Goal: Task Accomplishment & Management: Use online tool/utility

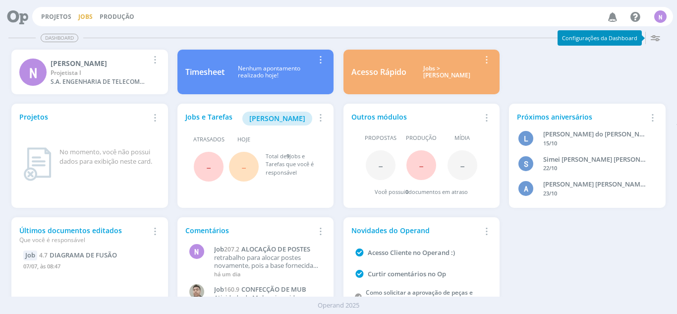
click at [85, 17] on link "Jobs" at bounding box center [85, 16] width 14 height 8
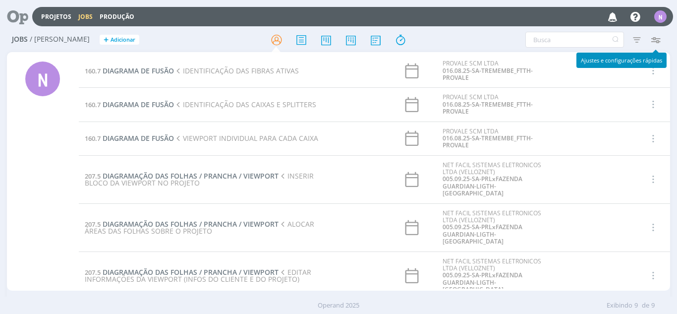
click at [660, 42] on icon "button" at bounding box center [656, 40] width 18 height 18
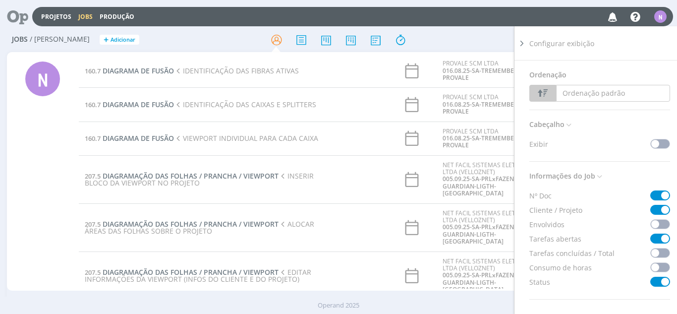
click at [653, 221] on span at bounding box center [660, 224] width 20 height 10
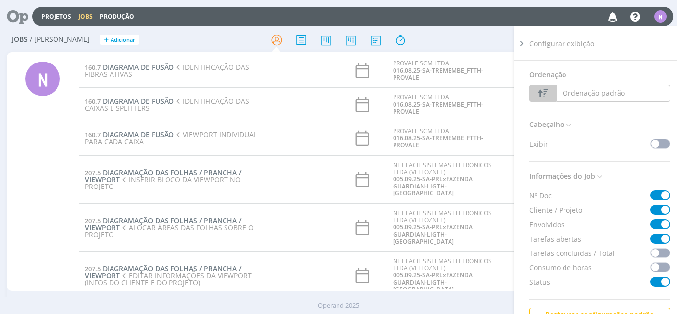
click at [655, 255] on span at bounding box center [660, 253] width 20 height 10
click at [653, 268] on span at bounding box center [660, 267] width 20 height 10
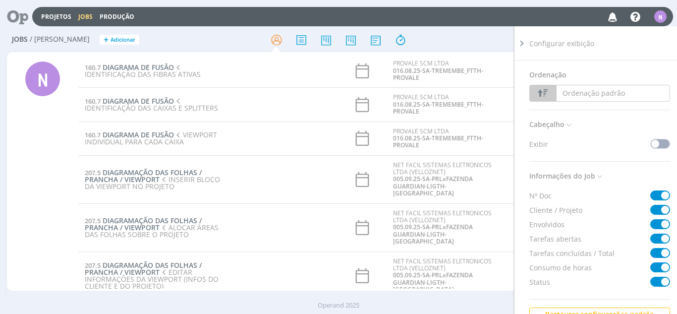
click at [653, 268] on span at bounding box center [660, 267] width 20 height 10
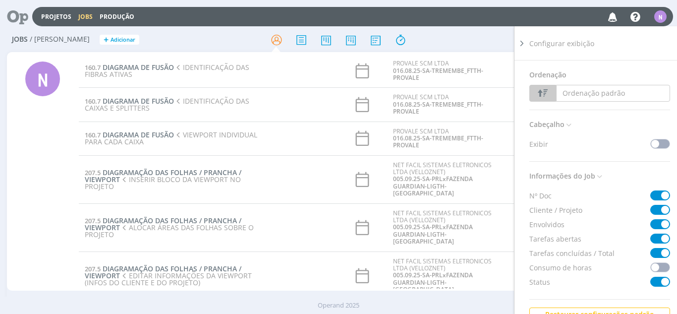
click at [653, 268] on span at bounding box center [660, 267] width 20 height 10
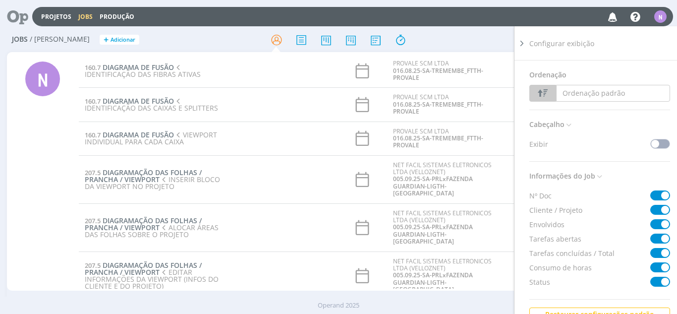
click at [653, 268] on span at bounding box center [660, 267] width 20 height 10
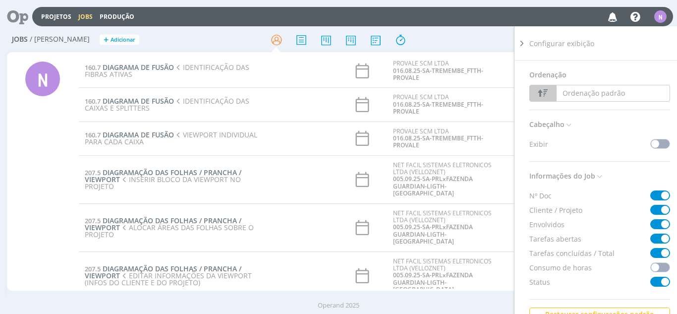
click at [661, 142] on span at bounding box center [660, 144] width 20 height 10
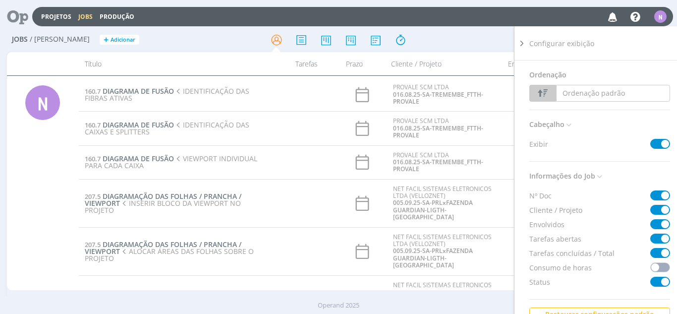
click at [661, 142] on span at bounding box center [660, 144] width 20 height 10
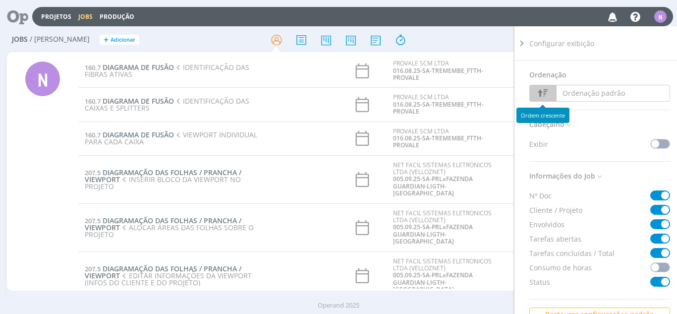
click at [540, 91] on icon "button" at bounding box center [543, 92] width 14 height 13
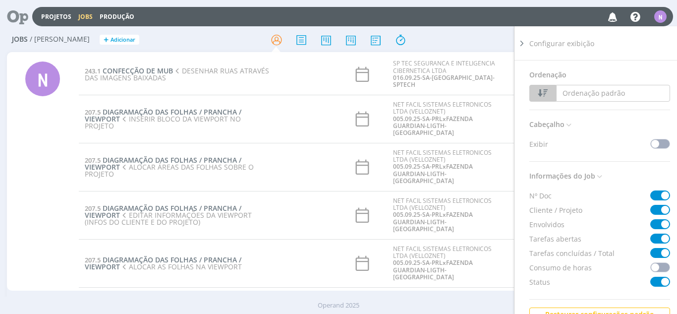
click at [487, 41] on div "Filtros Filtrar [GEOGRAPHIC_DATA] Tipo Jobs e Tarefas Data Personalizado a Situ…" at bounding box center [559, 40] width 211 height 16
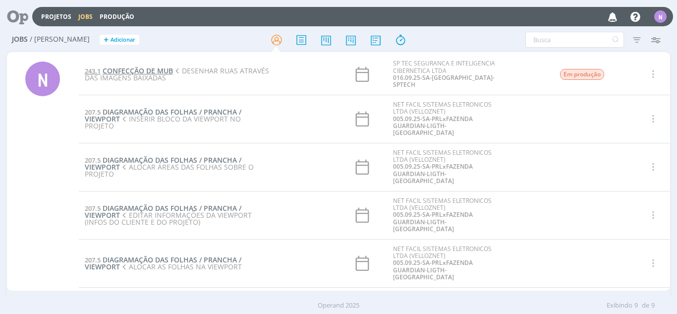
click at [126, 66] on span "CONFECÇÃO DE MUB" at bounding box center [138, 70] width 70 height 9
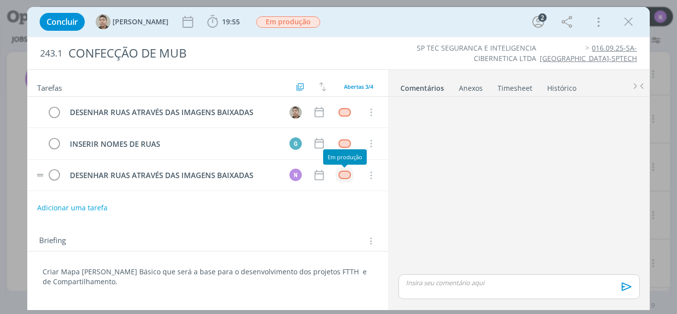
click at [347, 174] on div "dialog" at bounding box center [345, 175] width 12 height 8
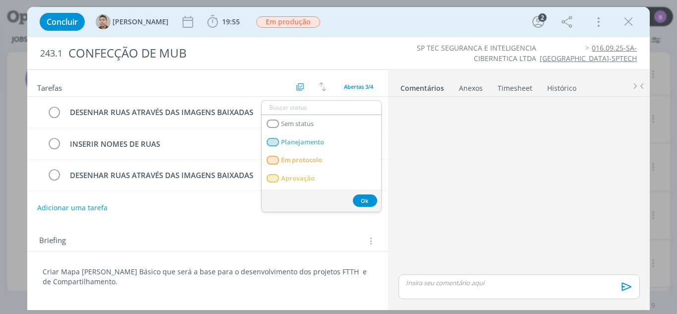
click at [334, 214] on div "Adicionar uma tarefa" at bounding box center [207, 208] width 361 height 18
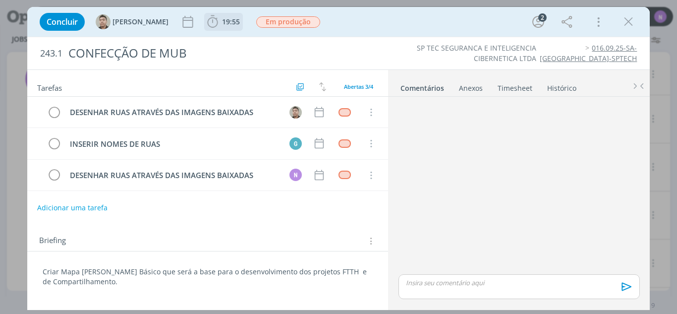
click at [205, 16] on span "19:55" at bounding box center [223, 21] width 37 height 15
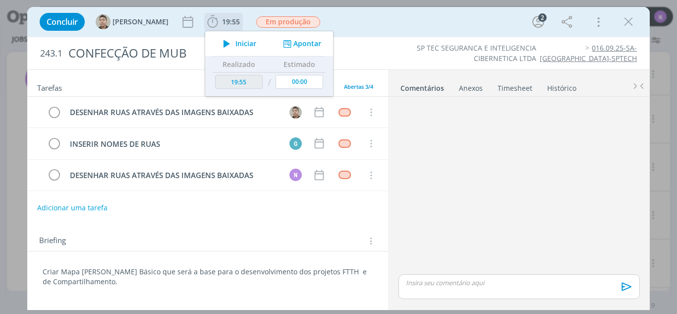
click at [235, 41] on span "Iniciar" at bounding box center [245, 43] width 21 height 7
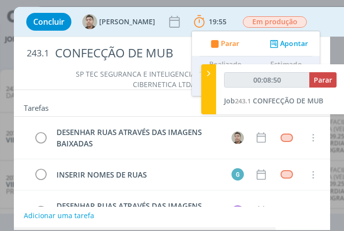
type input "00:09:50"
type input "44:05"
type input "00:41:49"
